Goal: Transaction & Acquisition: Purchase product/service

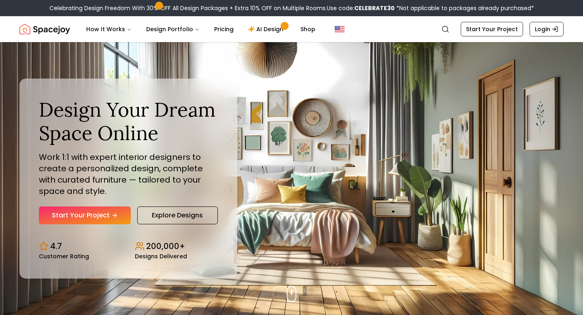
click at [499, 37] on nav "Spacejoy Search How It Works Design Portfolio Pricing AI Design Shop Search Sta…" at bounding box center [291, 29] width 544 height 26
click at [494, 32] on link "Start Your Project" at bounding box center [492, 29] width 62 height 15
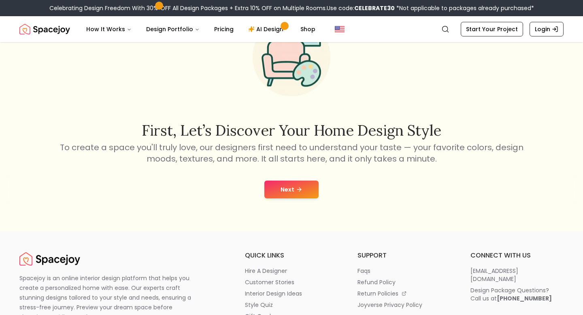
scroll to position [68, 0]
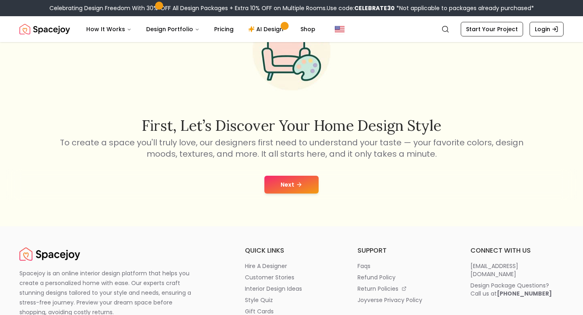
click at [293, 179] on button "Next" at bounding box center [291, 185] width 54 height 18
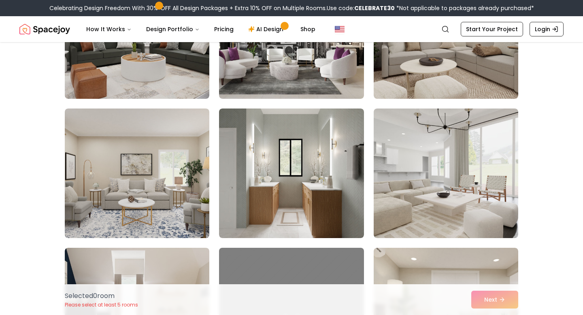
scroll to position [3063, 0]
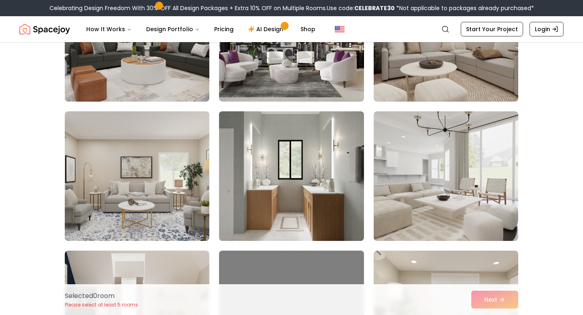
click at [278, 159] on img at bounding box center [291, 176] width 152 height 136
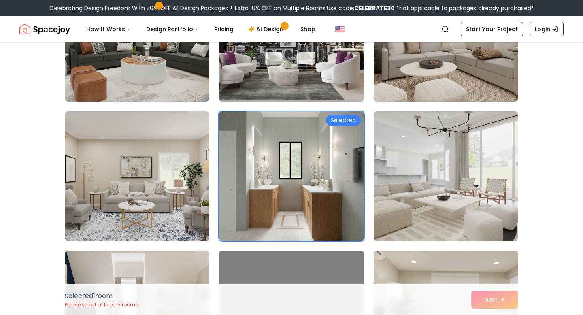
click at [302, 65] on img at bounding box center [291, 37] width 152 height 136
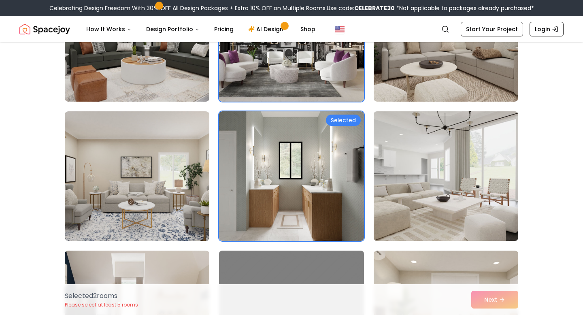
click at [449, 168] on img at bounding box center [446, 176] width 152 height 136
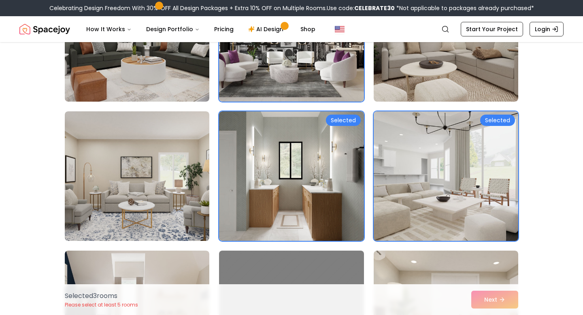
click at [447, 172] on img at bounding box center [446, 176] width 152 height 136
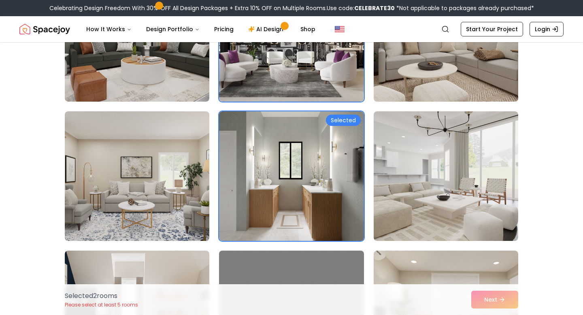
click at [413, 74] on img at bounding box center [446, 37] width 152 height 136
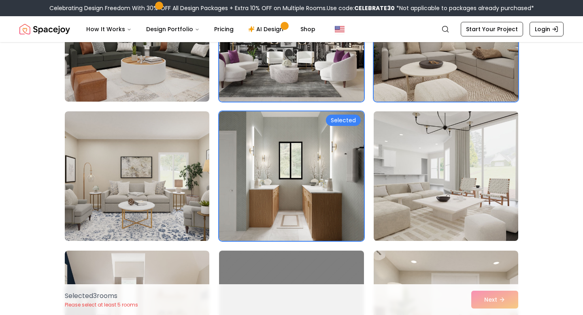
click at [415, 118] on img at bounding box center [446, 176] width 152 height 136
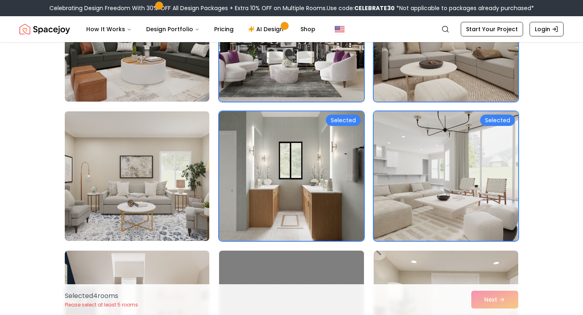
click at [166, 163] on img at bounding box center [137, 176] width 152 height 136
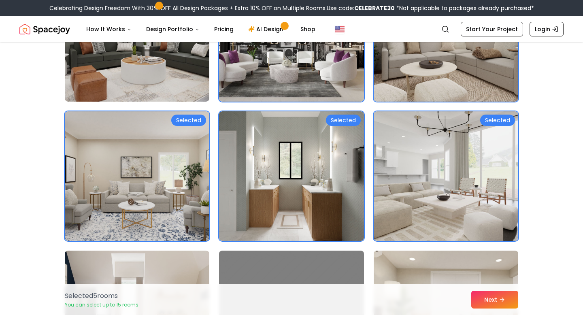
click at [485, 272] on img at bounding box center [446, 315] width 152 height 136
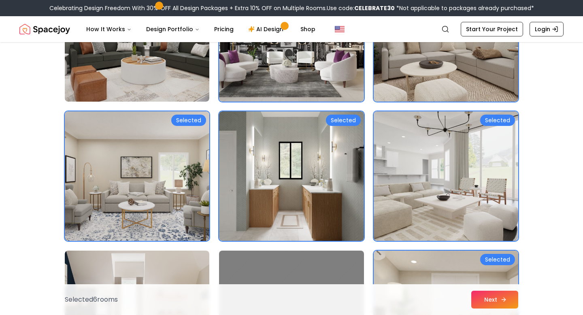
click at [483, 298] on button "Next" at bounding box center [494, 300] width 47 height 18
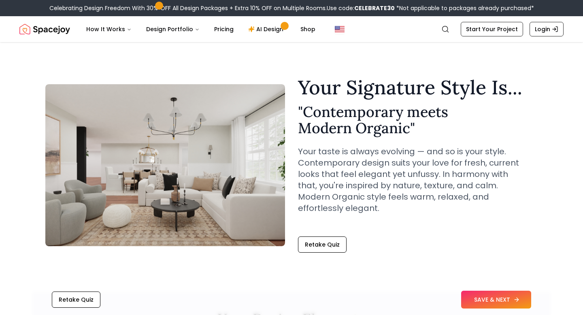
click at [492, 294] on button "SAVE & NEXT" at bounding box center [496, 300] width 70 height 18
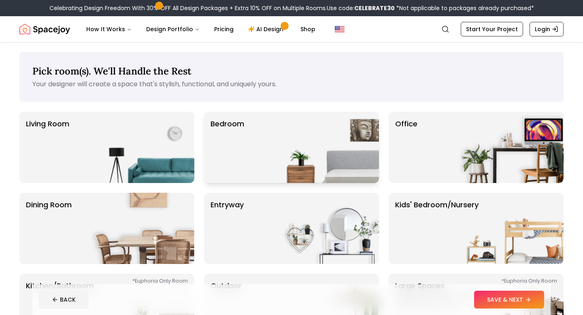
click at [278, 136] on img at bounding box center [327, 147] width 104 height 71
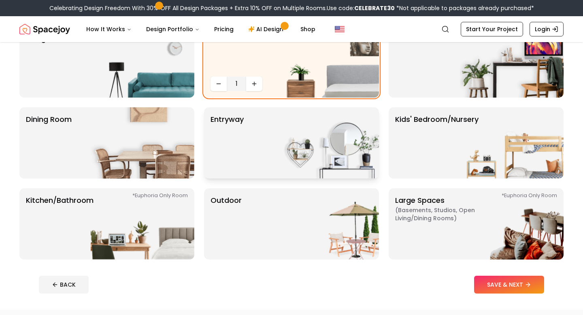
scroll to position [86, 0]
click at [176, 238] on img at bounding box center [143, 223] width 104 height 71
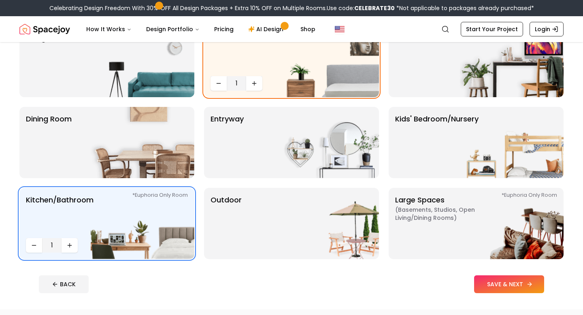
click at [536, 289] on button "SAVE & NEXT" at bounding box center [509, 284] width 70 height 18
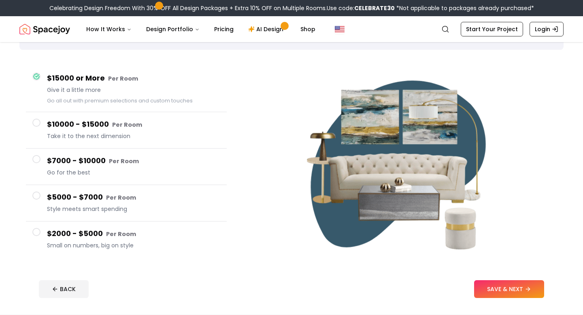
scroll to position [52, 0]
click at [503, 281] on button "SAVE & NEXT" at bounding box center [509, 290] width 70 height 18
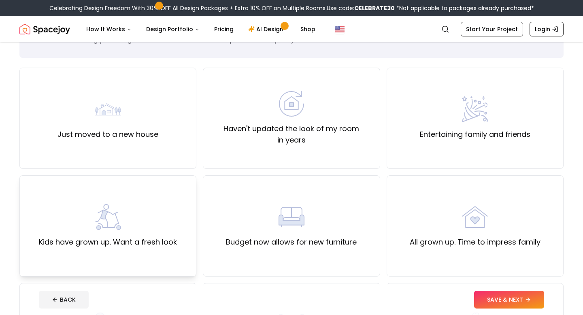
scroll to position [36, 0]
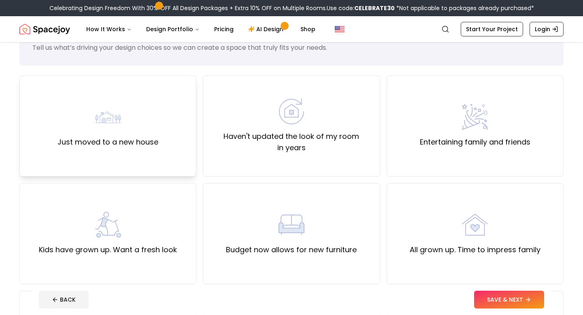
click at [126, 113] on div "Just moved to a new house" at bounding box center [107, 126] width 101 height 44
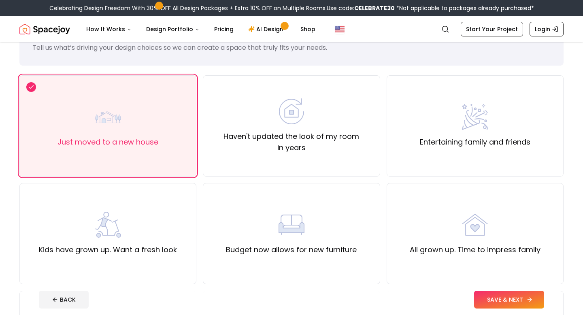
click at [513, 300] on button "SAVE & NEXT" at bounding box center [509, 300] width 70 height 18
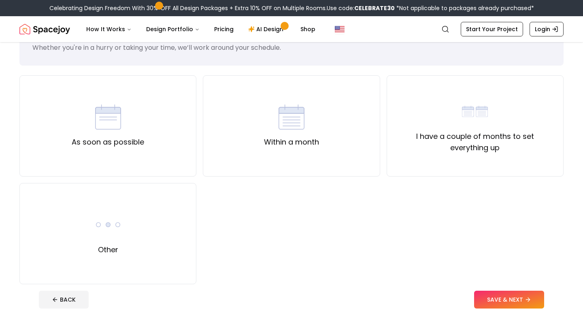
click at [513, 300] on button "SAVE & NEXT" at bounding box center [509, 300] width 70 height 18
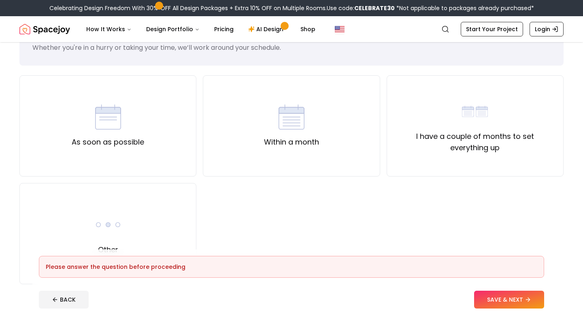
click at [513, 300] on button "SAVE & NEXT" at bounding box center [509, 300] width 70 height 18
click at [488, 126] on div "I have a couple of months to set everything up" at bounding box center [475, 125] width 163 height 55
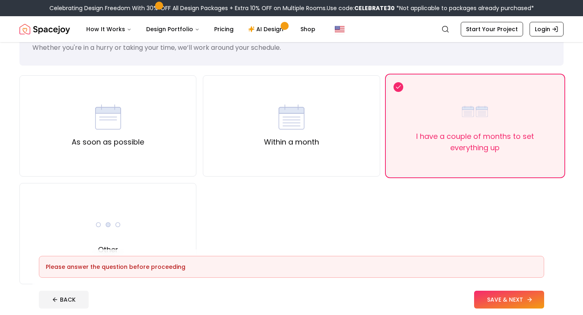
click at [514, 304] on button "SAVE & NEXT" at bounding box center [509, 300] width 70 height 18
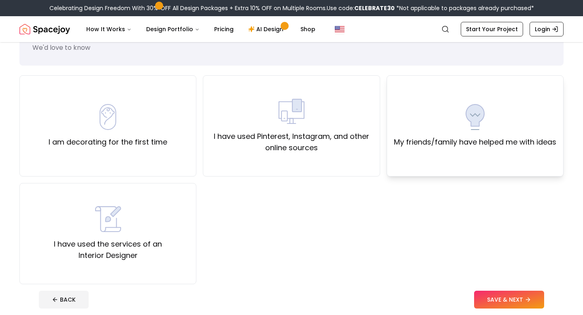
click at [484, 145] on label "My friends/family have helped me with ideas" at bounding box center [475, 141] width 162 height 11
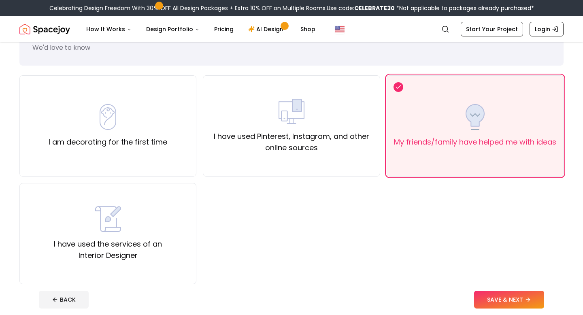
click at [510, 301] on button "SAVE & NEXT" at bounding box center [509, 300] width 70 height 18
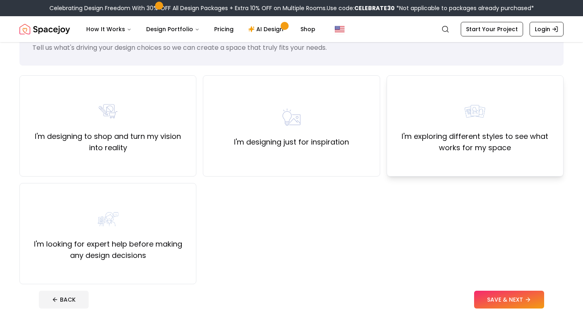
click at [479, 151] on label "I'm exploring different styles to see what works for my space" at bounding box center [475, 142] width 163 height 23
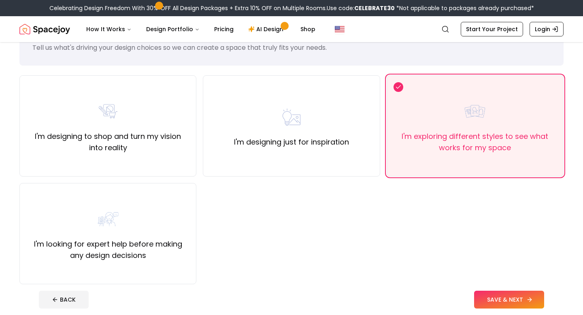
click at [495, 298] on button "SAVE & NEXT" at bounding box center [509, 300] width 70 height 18
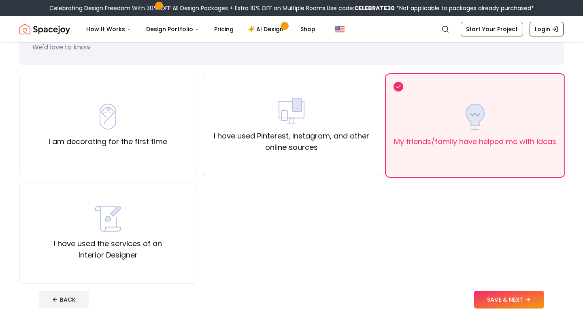
scroll to position [36, 0]
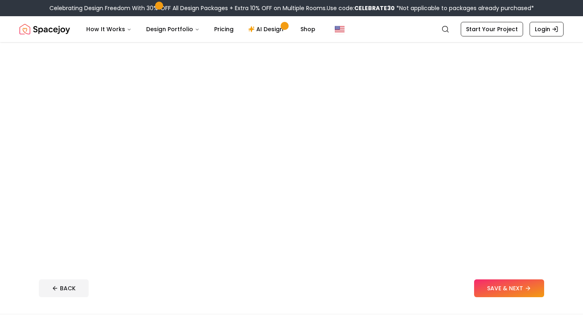
scroll to position [86, 0]
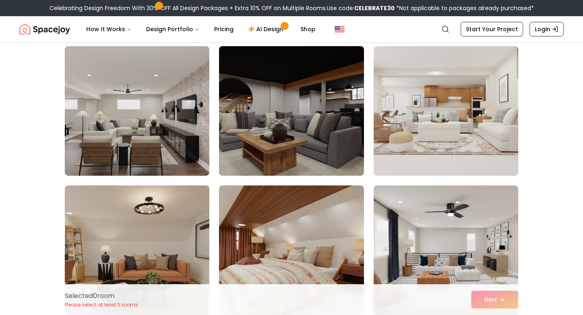
scroll to position [68, 0]
